Goal: Find specific page/section: Locate a particular part of the current website

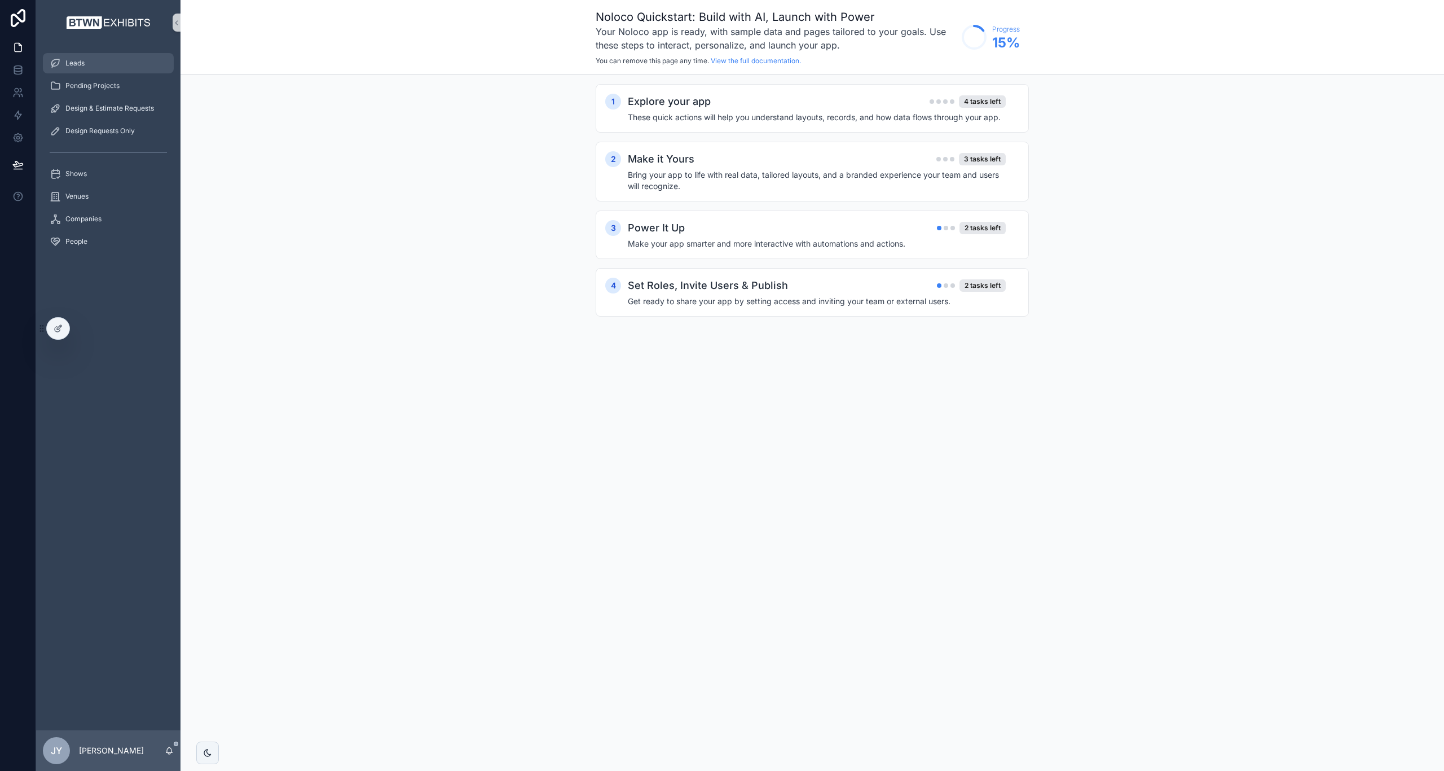
click at [82, 61] on span "Leads" at bounding box center [74, 63] width 19 height 9
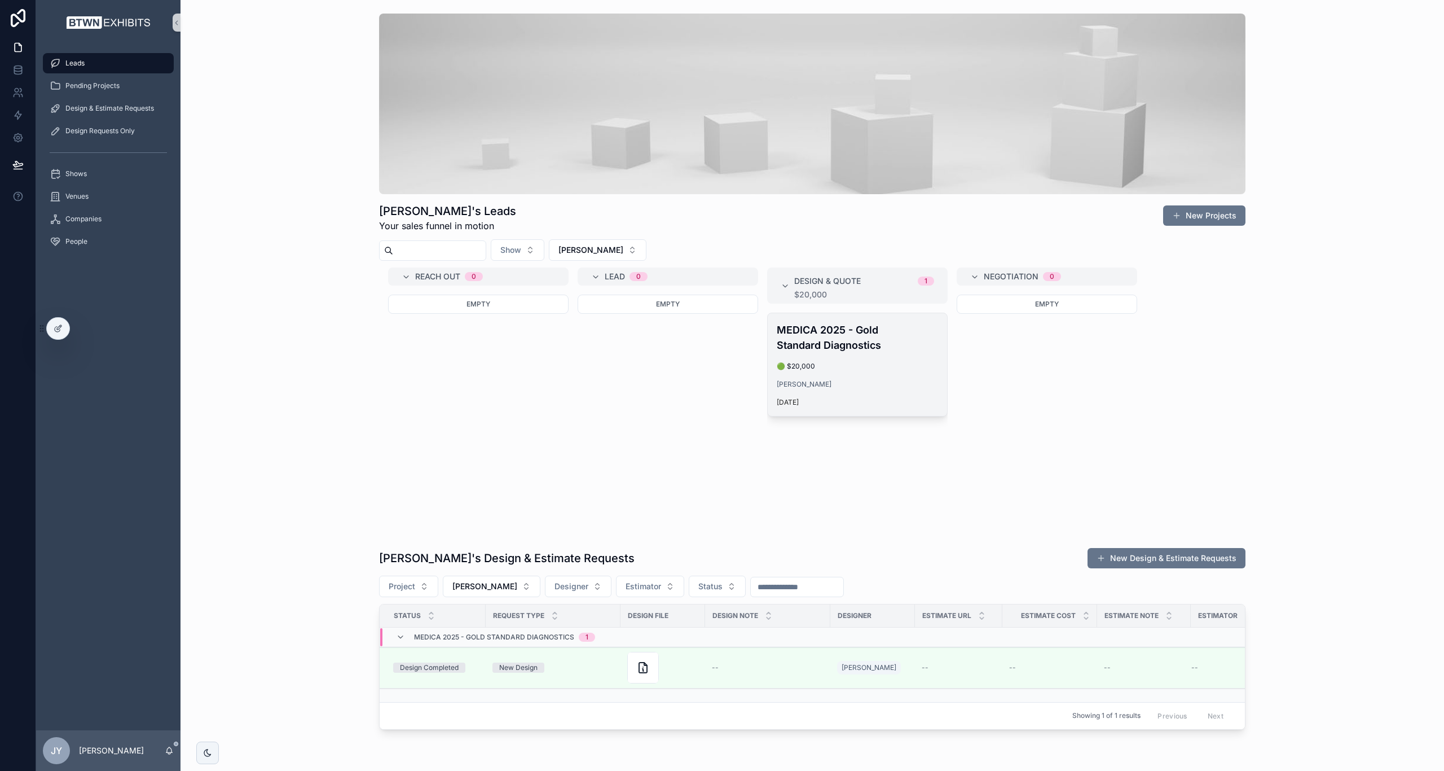
click at [829, 320] on div "MEDICA 2025 - Gold Standard Diagnostics 🟢 $20,000 [PERSON_NAME] [DATE]" at bounding box center [857, 364] width 179 height 103
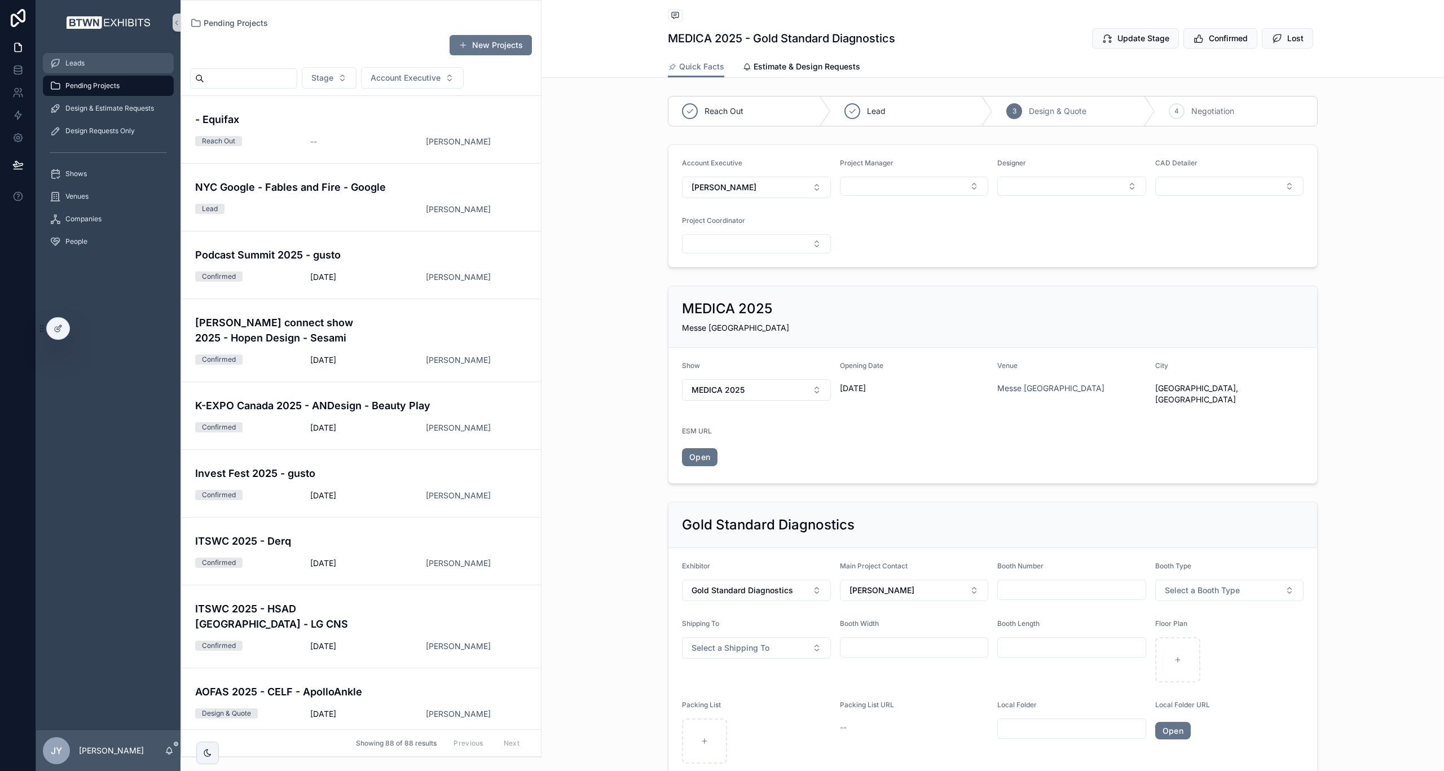
click at [108, 64] on div "Leads" at bounding box center [108, 63] width 117 height 18
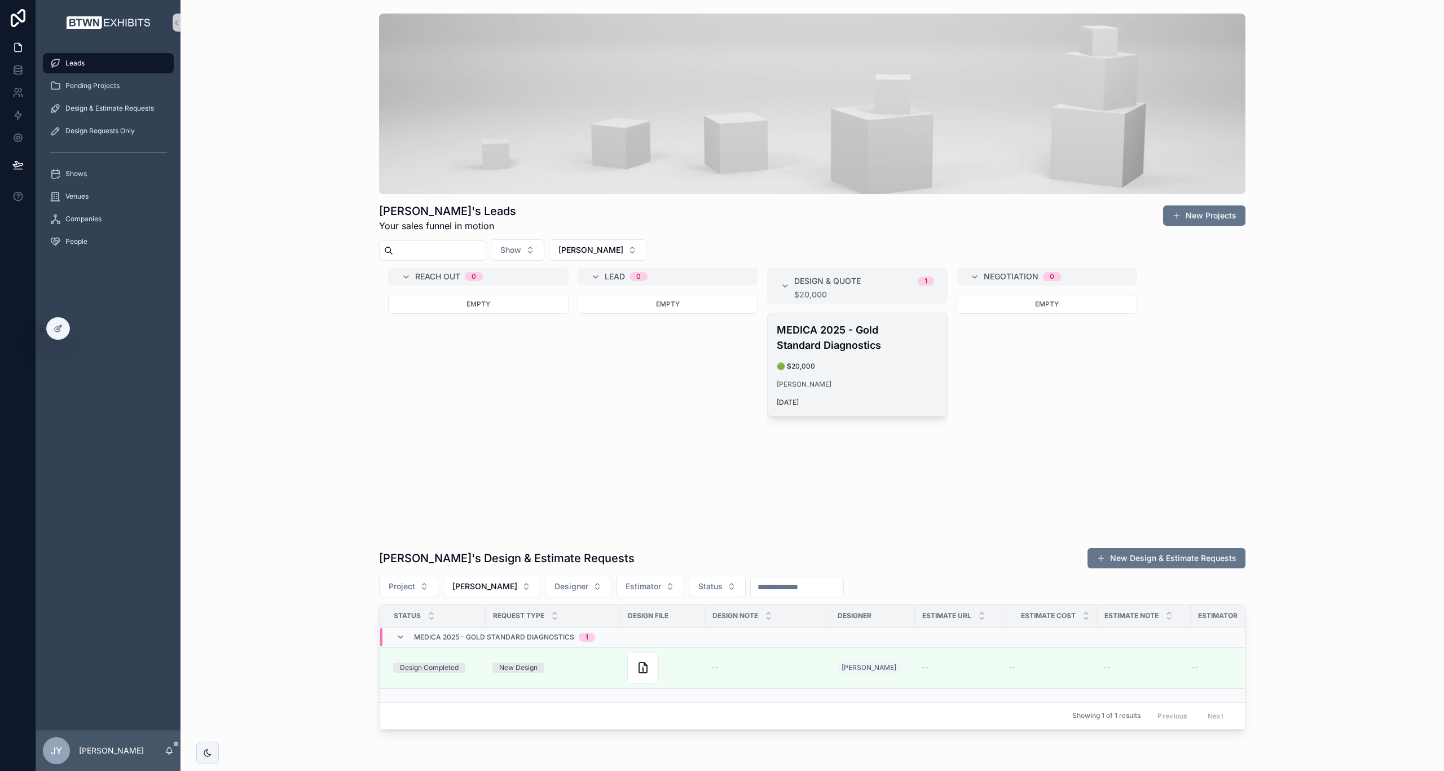
click at [835, 329] on h4 "MEDICA 2025 - Gold Standard Diagnostics" at bounding box center [857, 337] width 161 height 30
drag, startPoint x: 1071, startPoint y: 417, endPoint x: 1072, endPoint y: 406, distance: 11.3
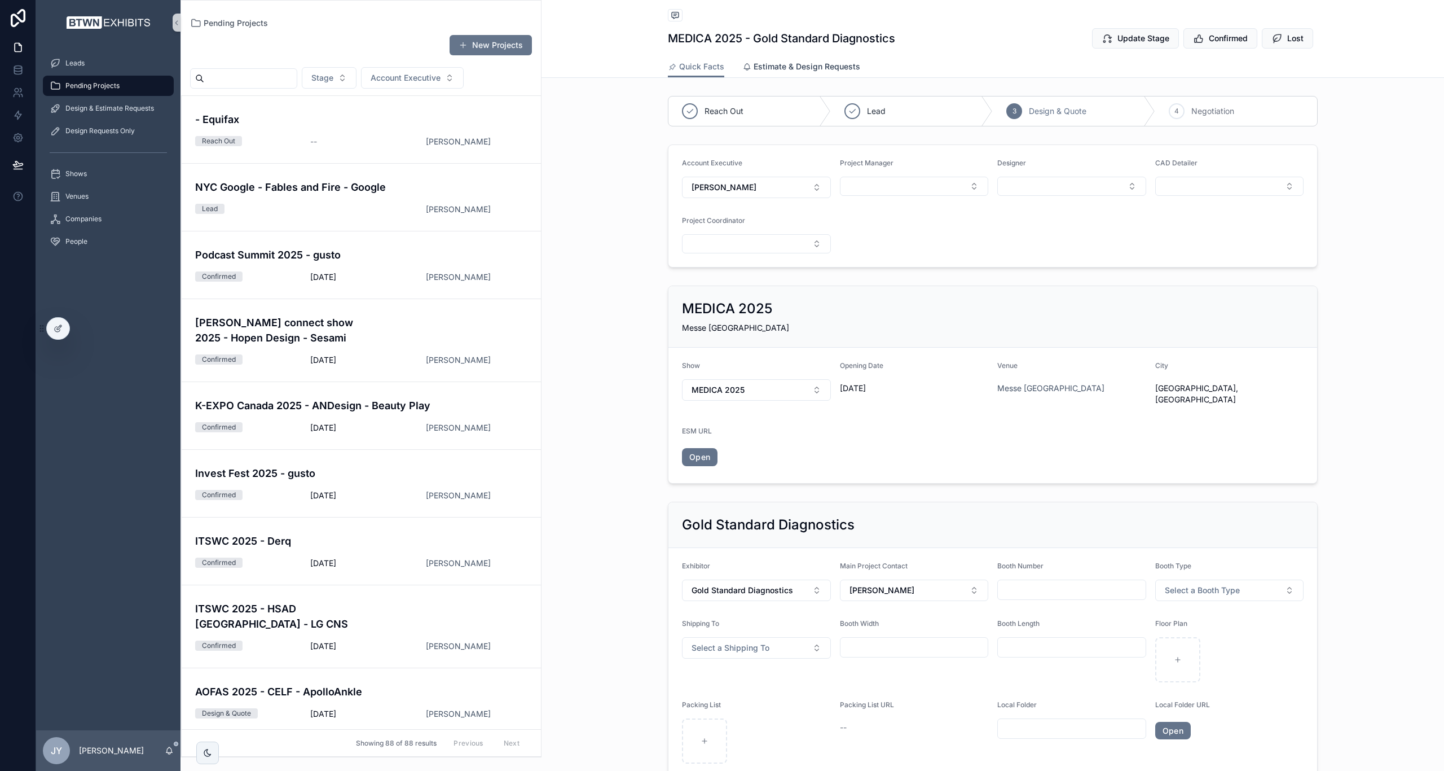
click at [817, 71] on span "Estimate & Design Requests" at bounding box center [807, 66] width 107 height 11
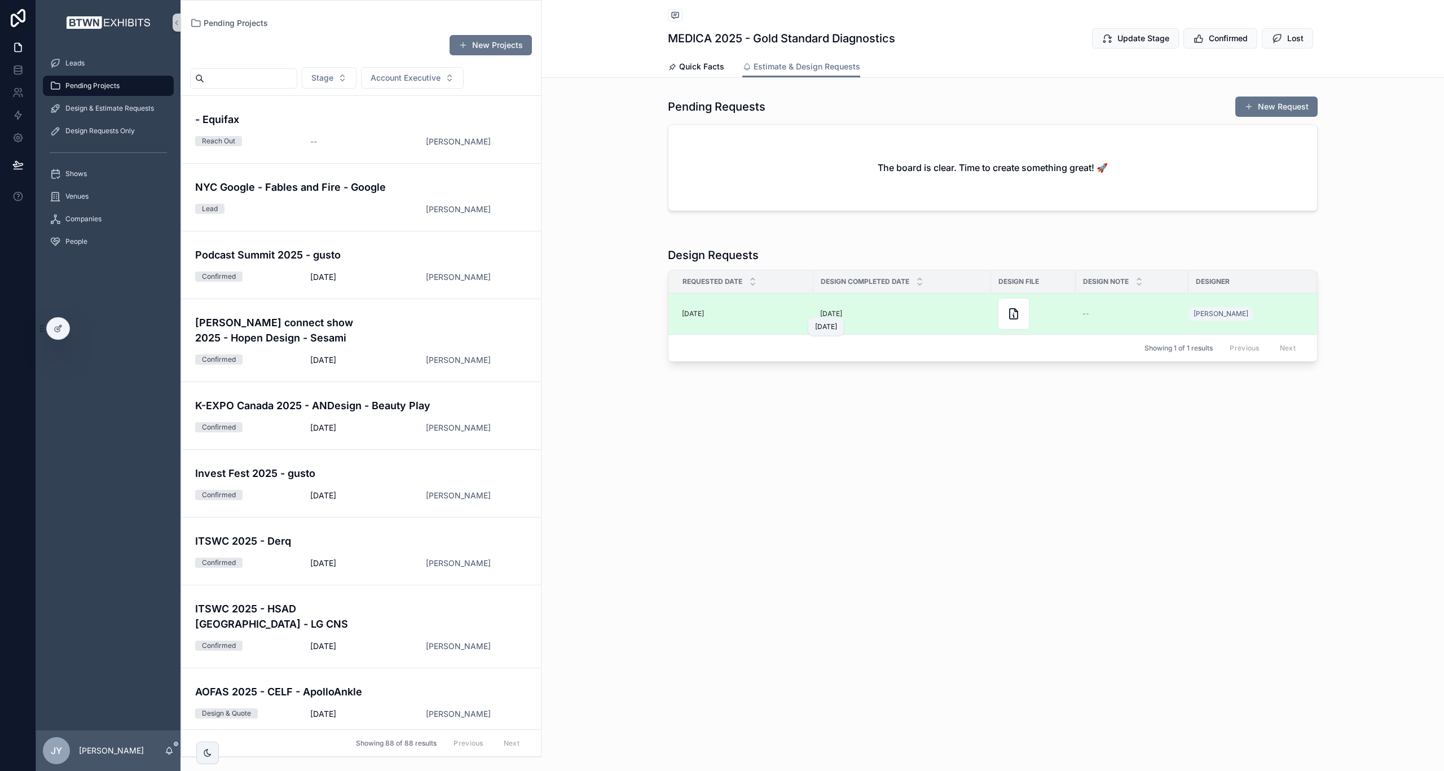
click at [821, 316] on p "[DATE]" at bounding box center [831, 313] width 22 height 9
